Goal: Find specific fact: Find contact information

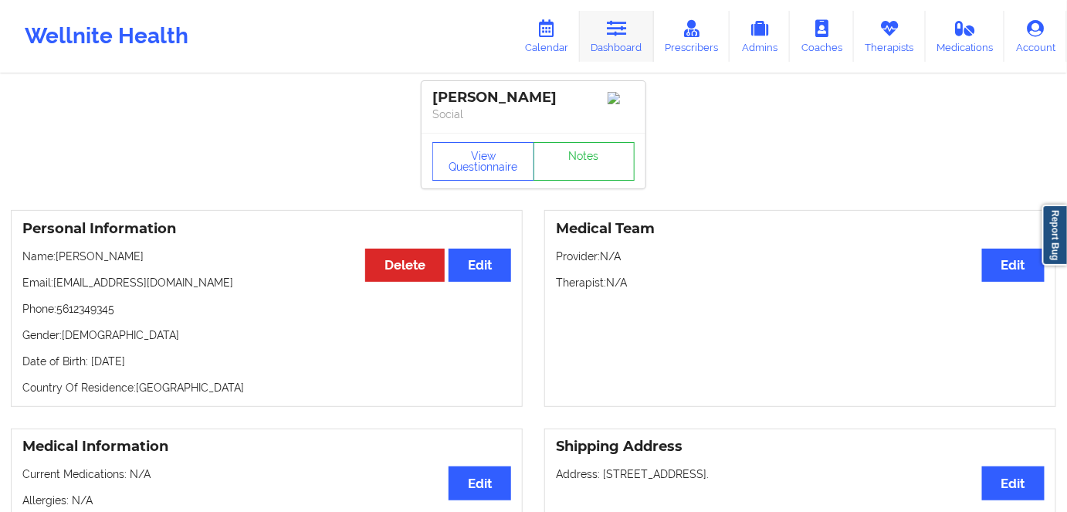
click at [609, 37] on link "Dashboard" at bounding box center [617, 36] width 74 height 51
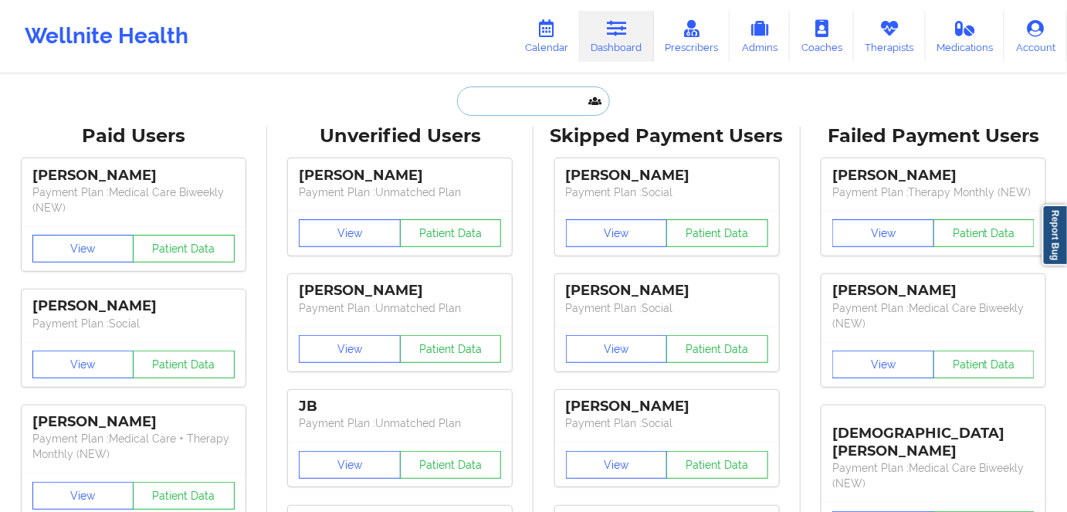
click at [517, 99] on input "text" at bounding box center [533, 100] width 153 height 29
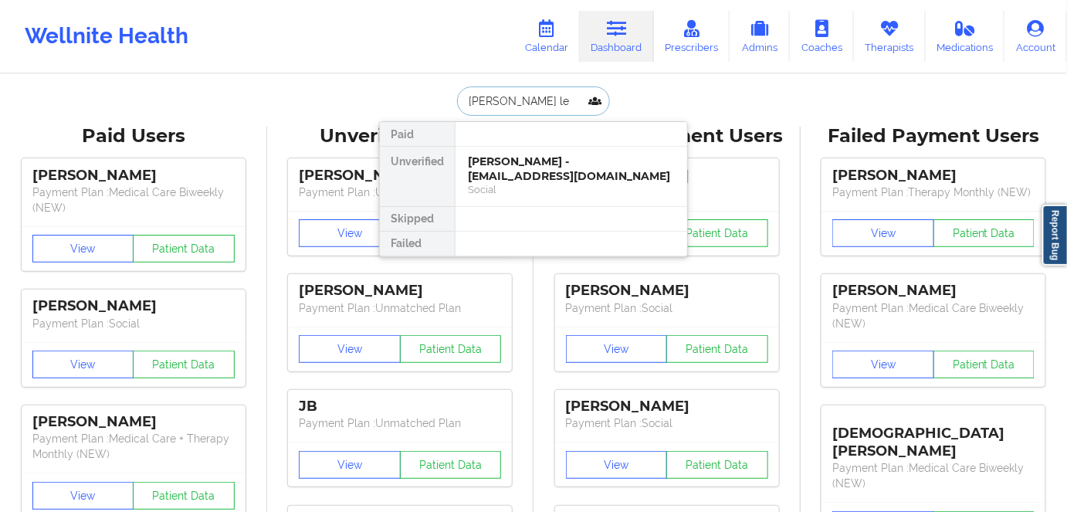
type input "[PERSON_NAME]"
click at [583, 169] on div "[PERSON_NAME] - [EMAIL_ADDRESS][DOMAIN_NAME]" at bounding box center [571, 168] width 207 height 29
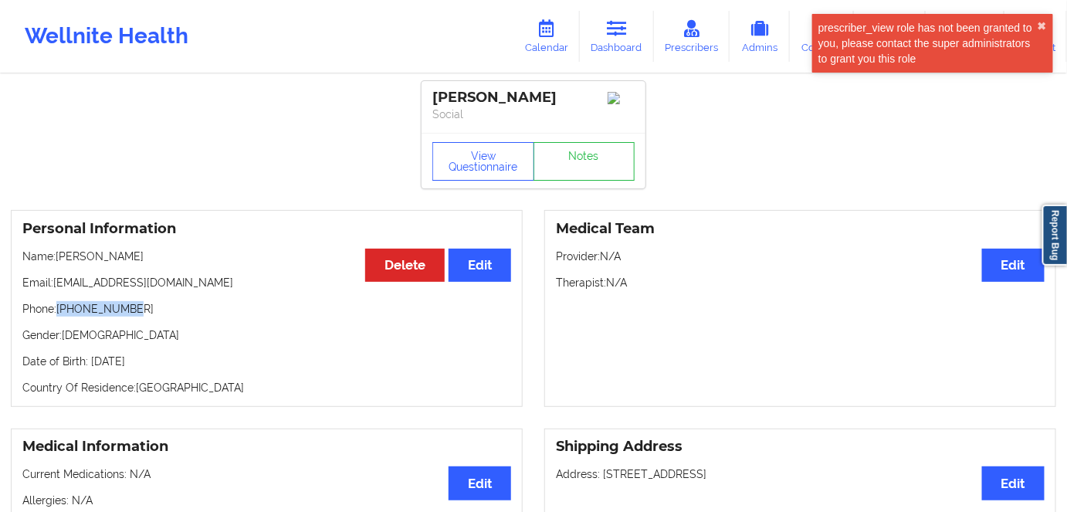
drag, startPoint x: 88, startPoint y: 306, endPoint x: 60, endPoint y: 306, distance: 27.8
click at [60, 306] on p "Phone: [PHONE_NUMBER]" at bounding box center [266, 308] width 489 height 15
copy p "[PHONE_NUMBER]"
